Goal: Task Accomplishment & Management: Use online tool/utility

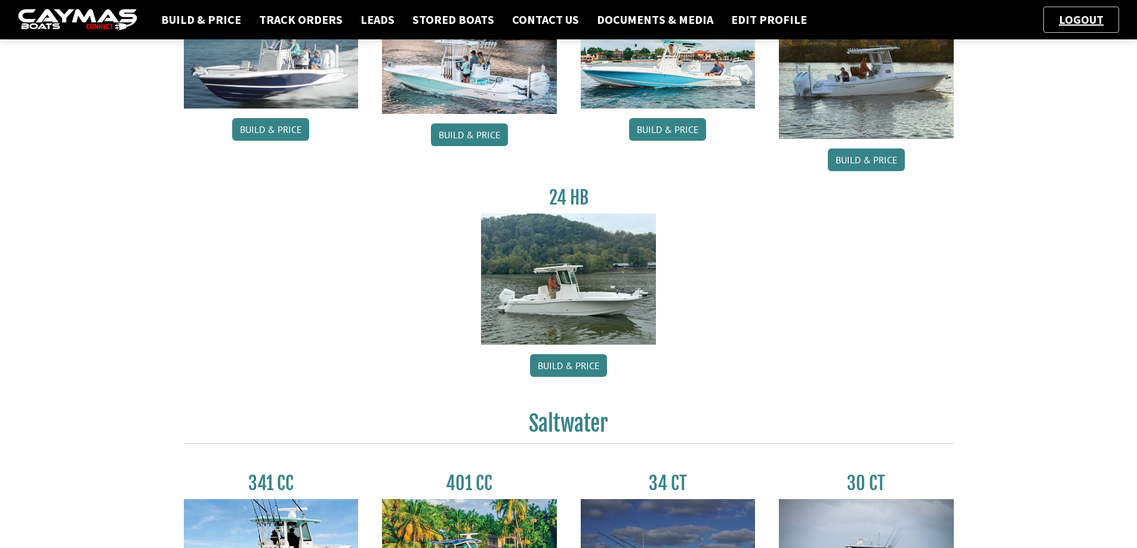
scroll to position [179, 0]
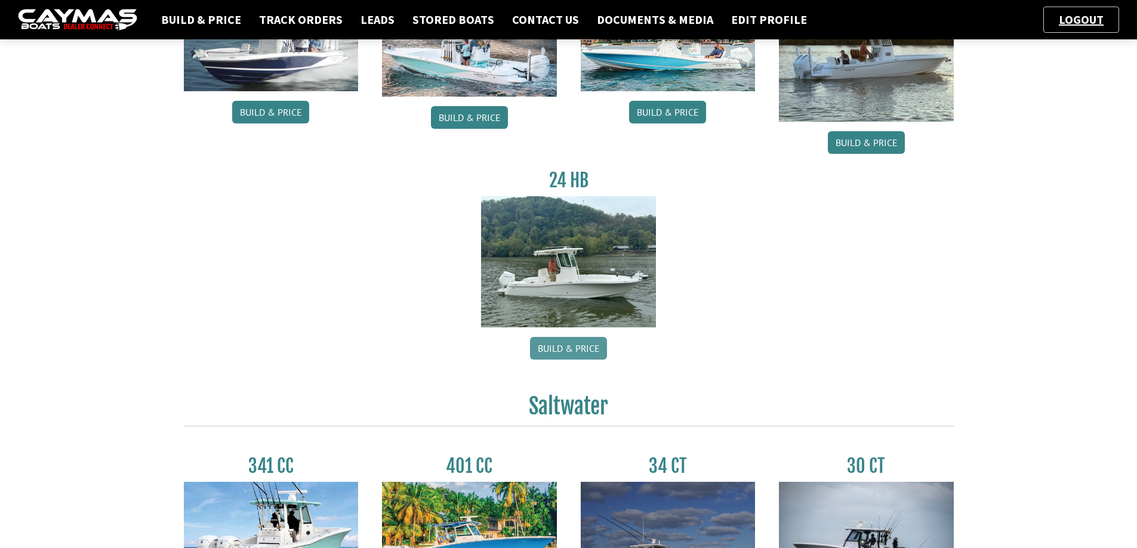
click at [591, 349] on link "Build & Price" at bounding box center [568, 348] width 77 height 23
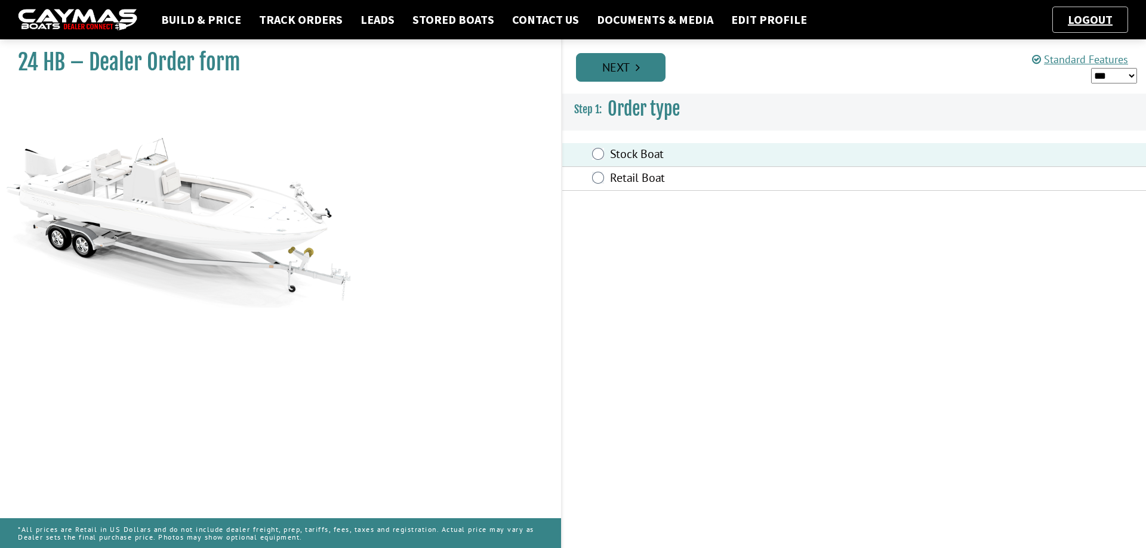
click at [624, 73] on link "Next" at bounding box center [621, 67] width 90 height 29
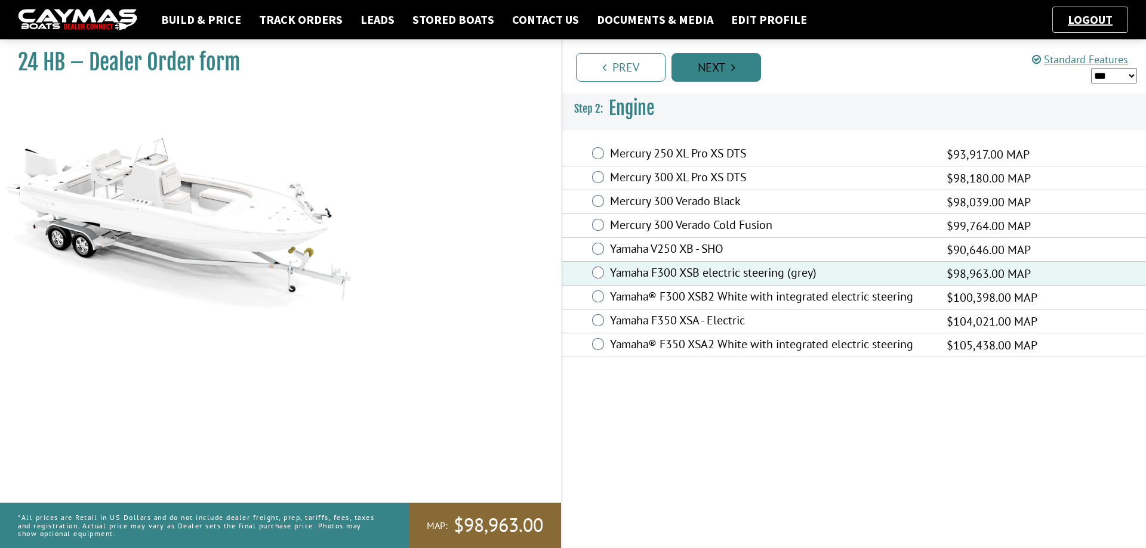
click at [736, 69] on link "Next" at bounding box center [716, 67] width 90 height 29
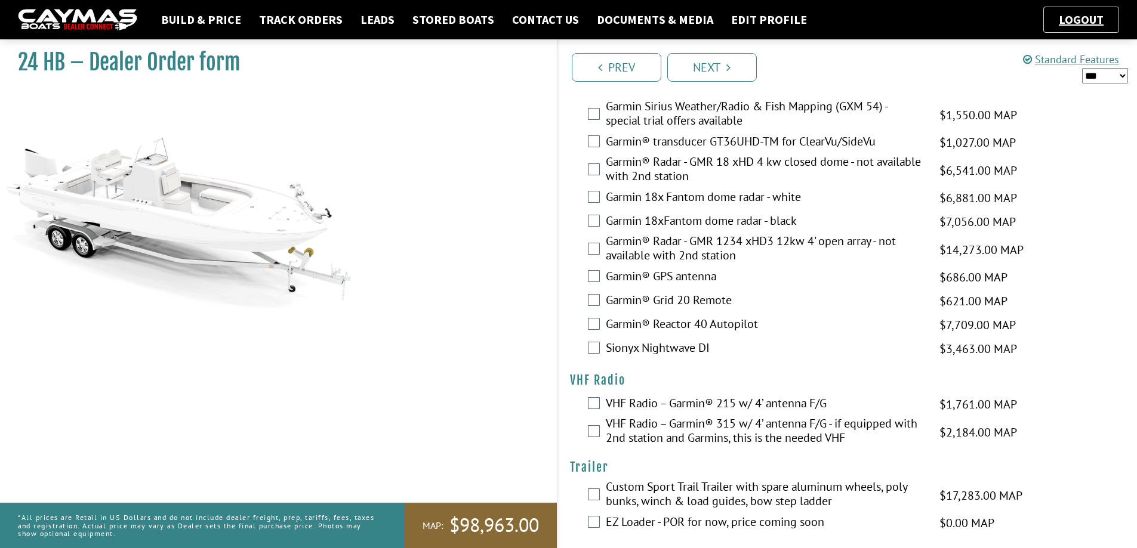
scroll to position [2617, 0]
